Goal: Transaction & Acquisition: Purchase product/service

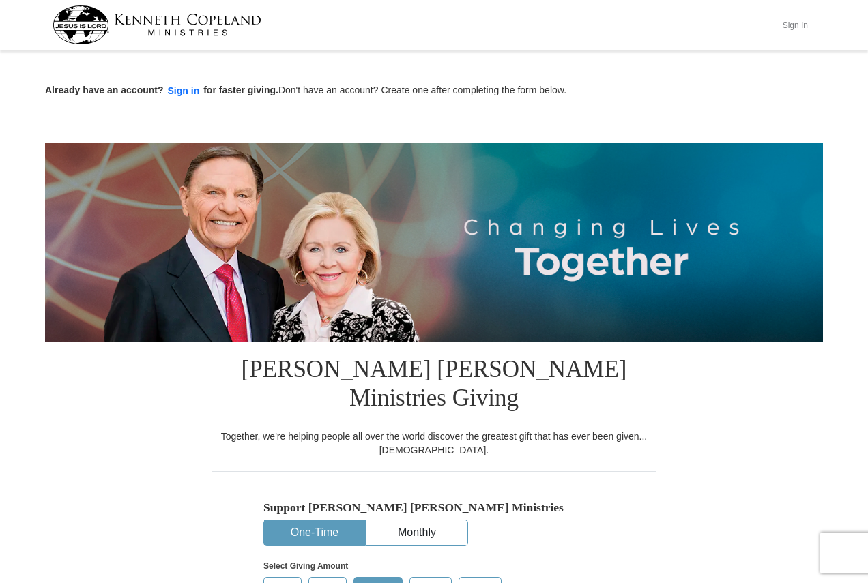
click at [797, 18] on button "Sign In" at bounding box center [794, 24] width 41 height 21
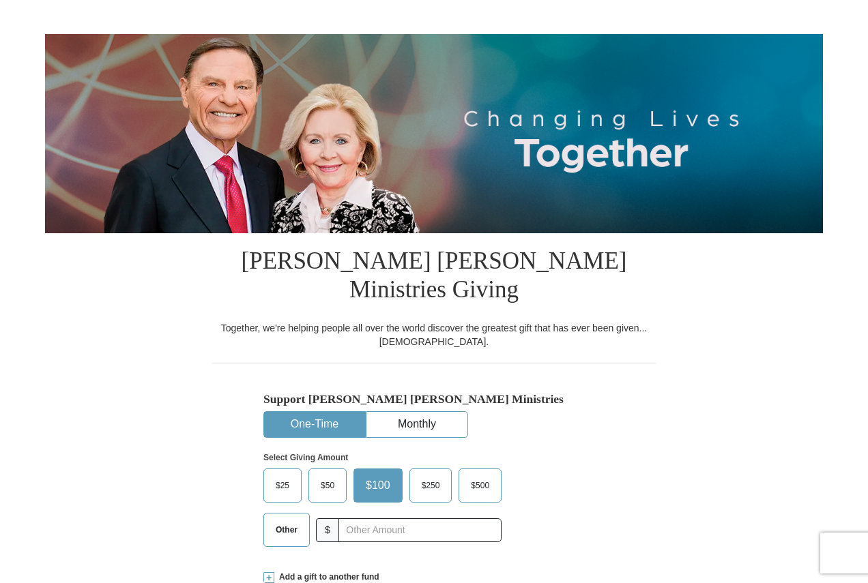
select select "PA"
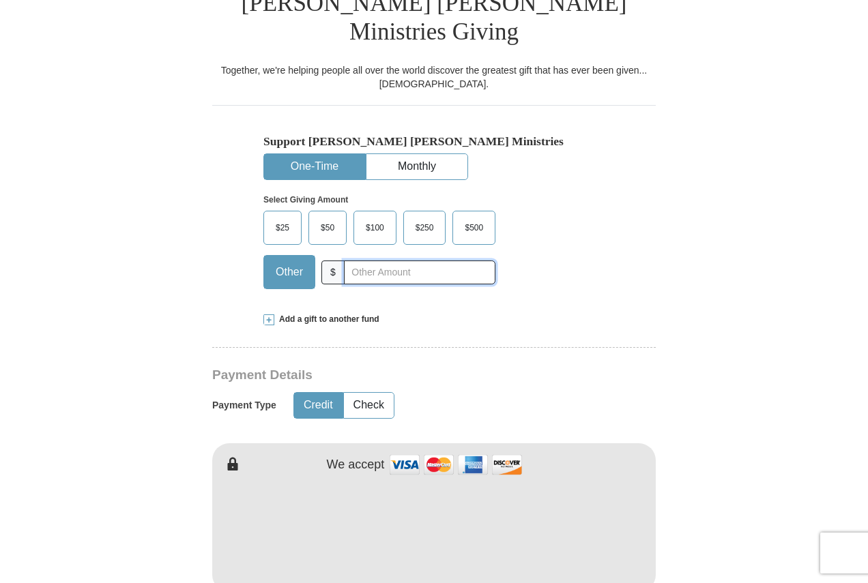
click at [429, 261] on input "text" at bounding box center [419, 273] width 151 height 24
type input "20"
click at [374, 393] on button "Check" at bounding box center [369, 405] width 50 height 25
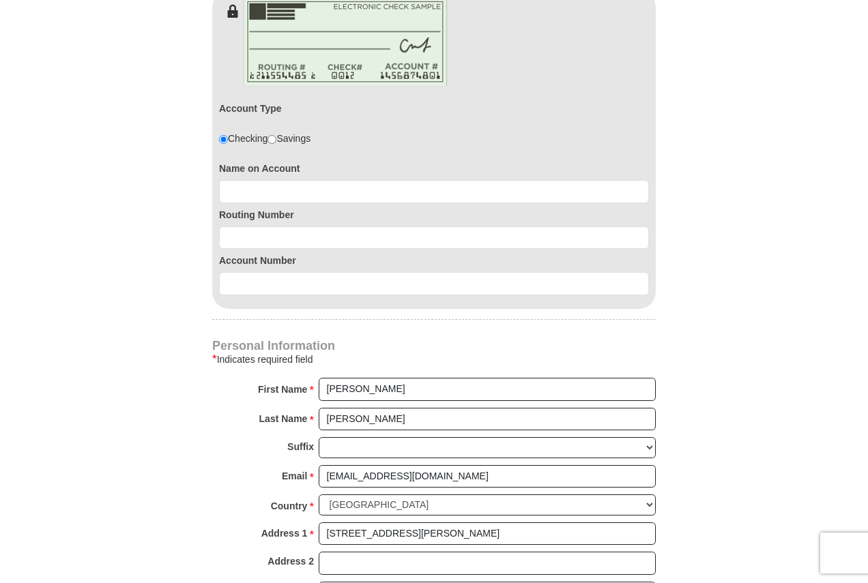
scroll to position [819, 0]
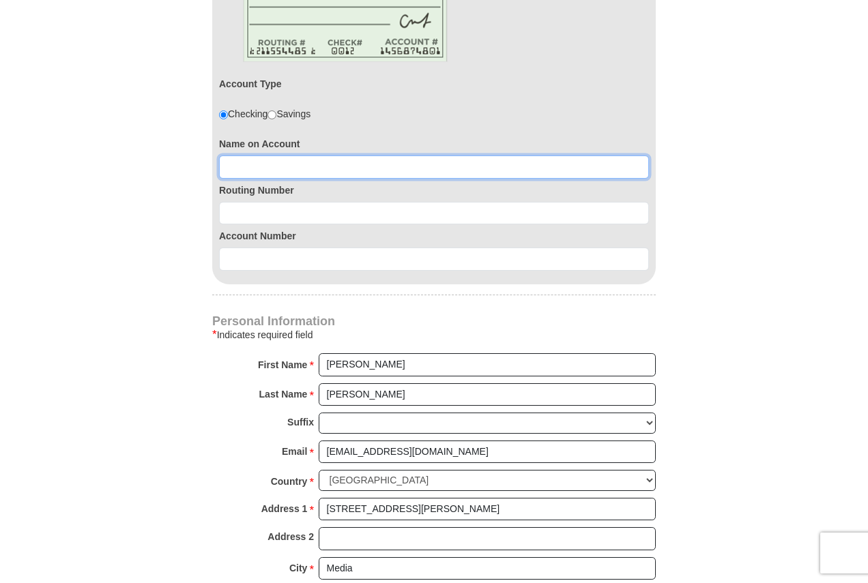
click at [370, 156] on input at bounding box center [434, 167] width 430 height 23
type input "Thomas D Howard"
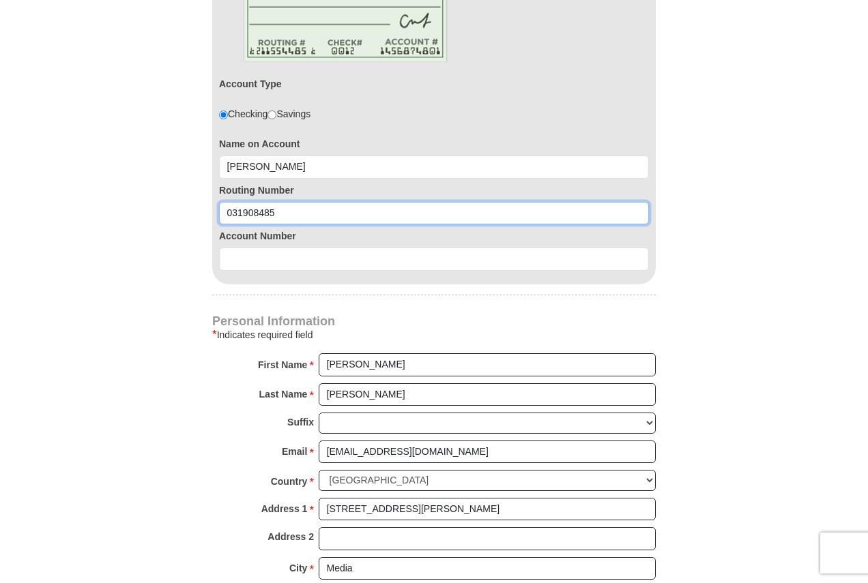
type input "031908485"
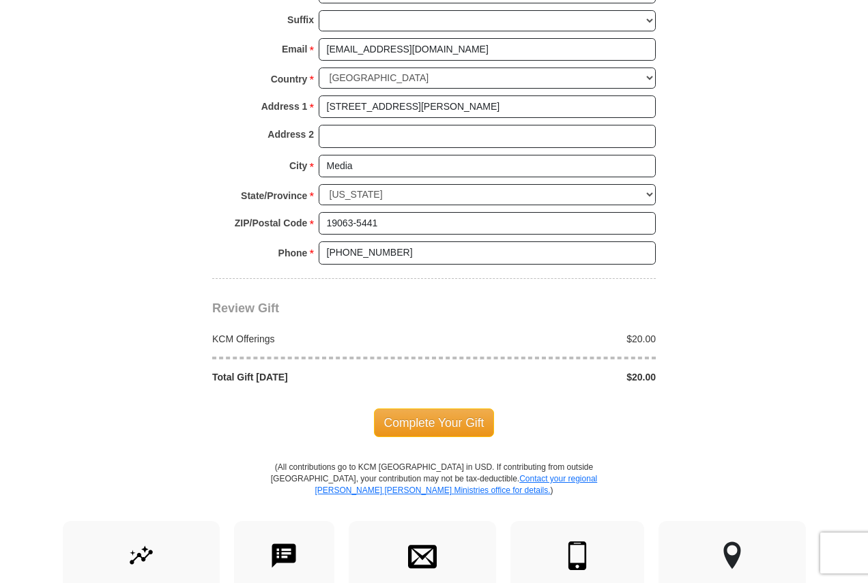
scroll to position [1228, 0]
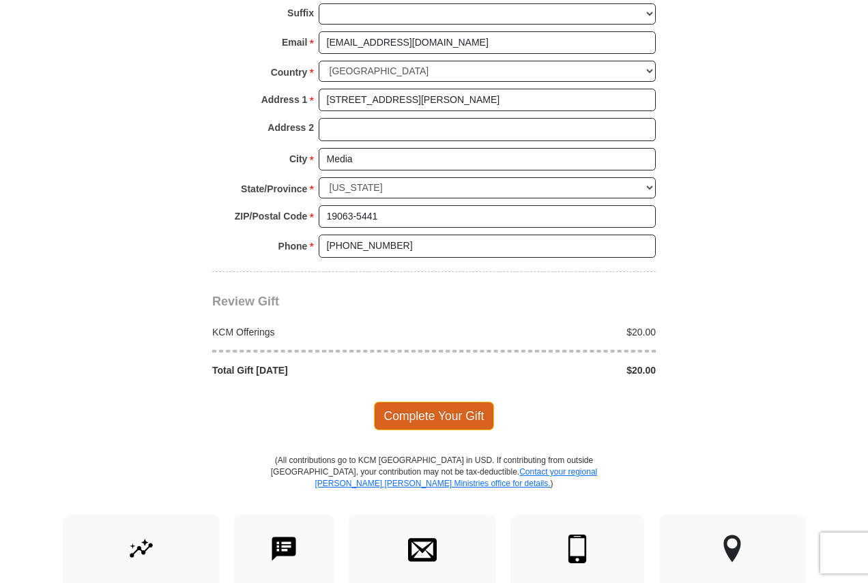
type input "0360154439"
click at [420, 402] on span "Complete Your Gift" at bounding box center [434, 416] width 121 height 29
